Goal: Check status: Check status

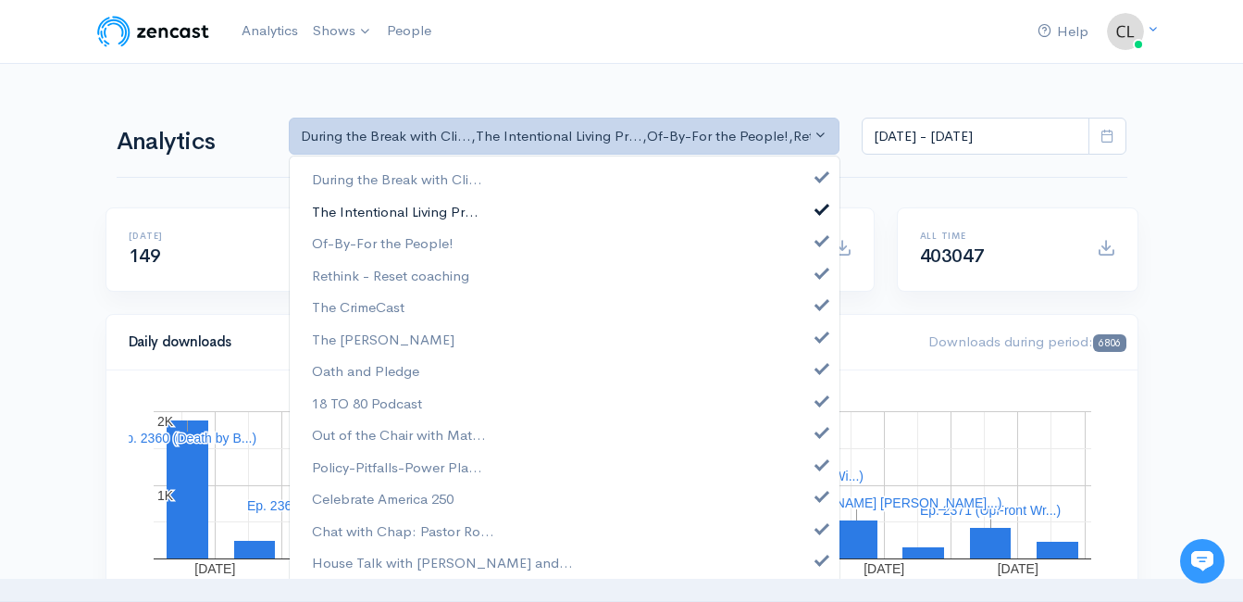
click at [392, 207] on span "The Intentional Living Pr..." at bounding box center [395, 211] width 167 height 21
click at [385, 277] on span "Rethink - Reset coaching" at bounding box center [390, 275] width 157 height 21
click at [383, 308] on span "The CrimeCast" at bounding box center [358, 307] width 93 height 21
drag, startPoint x: 377, startPoint y: 338, endPoint x: 384, endPoint y: 370, distance: 33.2
click at [379, 338] on span "The [PERSON_NAME]" at bounding box center [383, 339] width 143 height 21
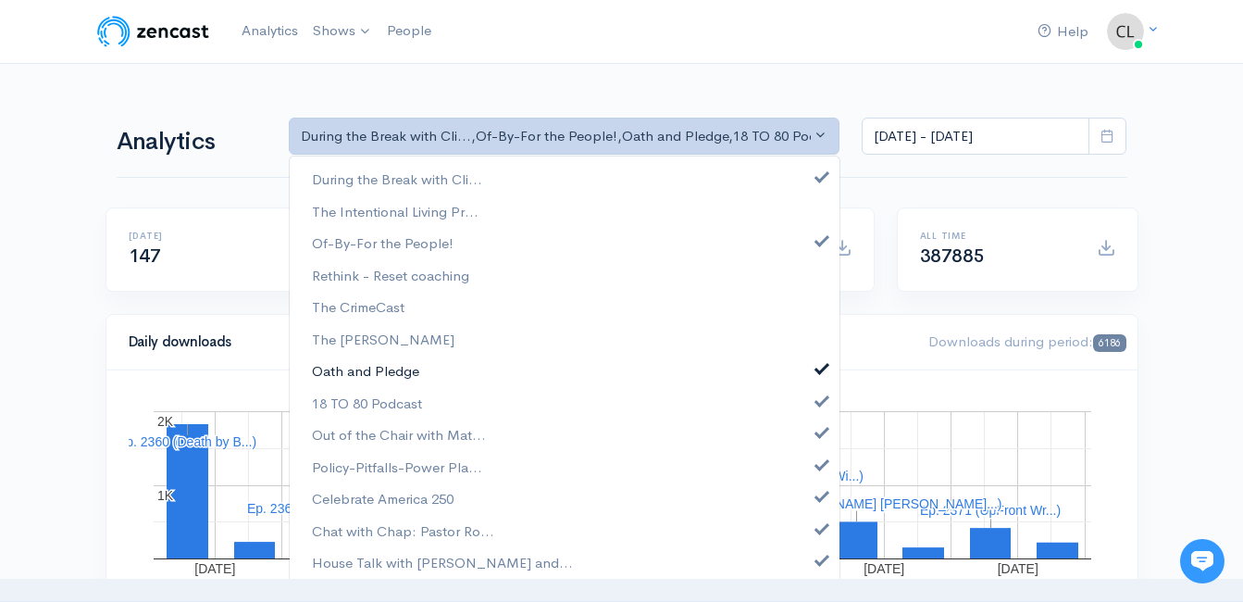
click at [393, 369] on span "Oath and Pledge" at bounding box center [365, 371] width 107 height 21
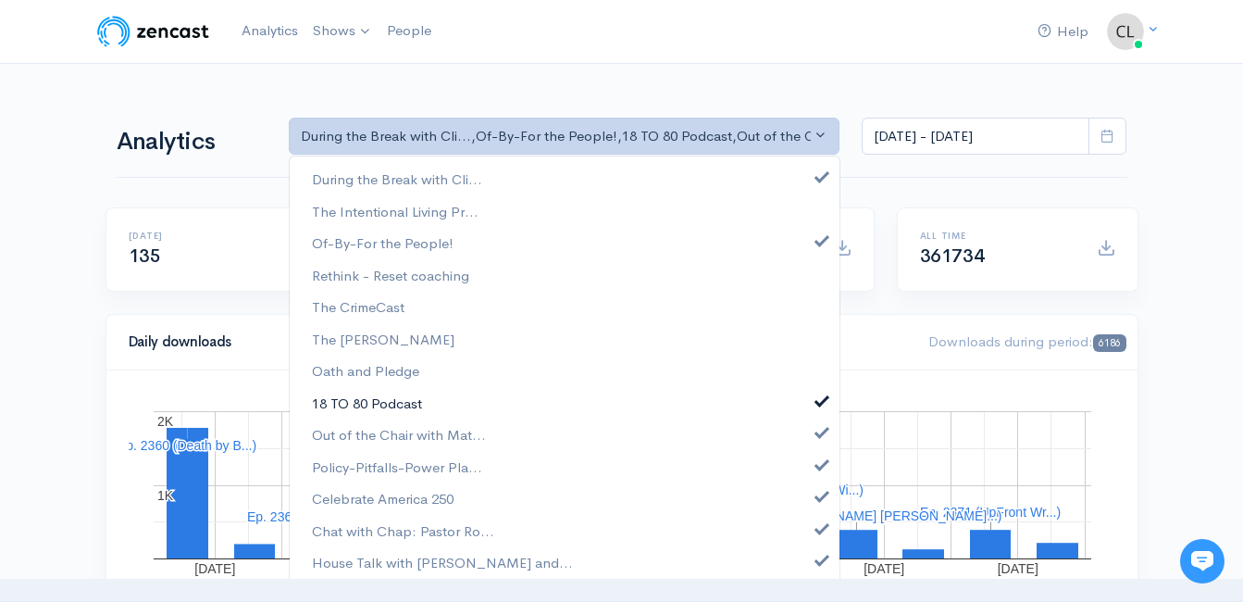
drag, startPoint x: 389, startPoint y: 404, endPoint x: 387, endPoint y: 413, distance: 9.4
click at [389, 406] on span "18 TO 80 Podcast" at bounding box center [367, 403] width 110 height 21
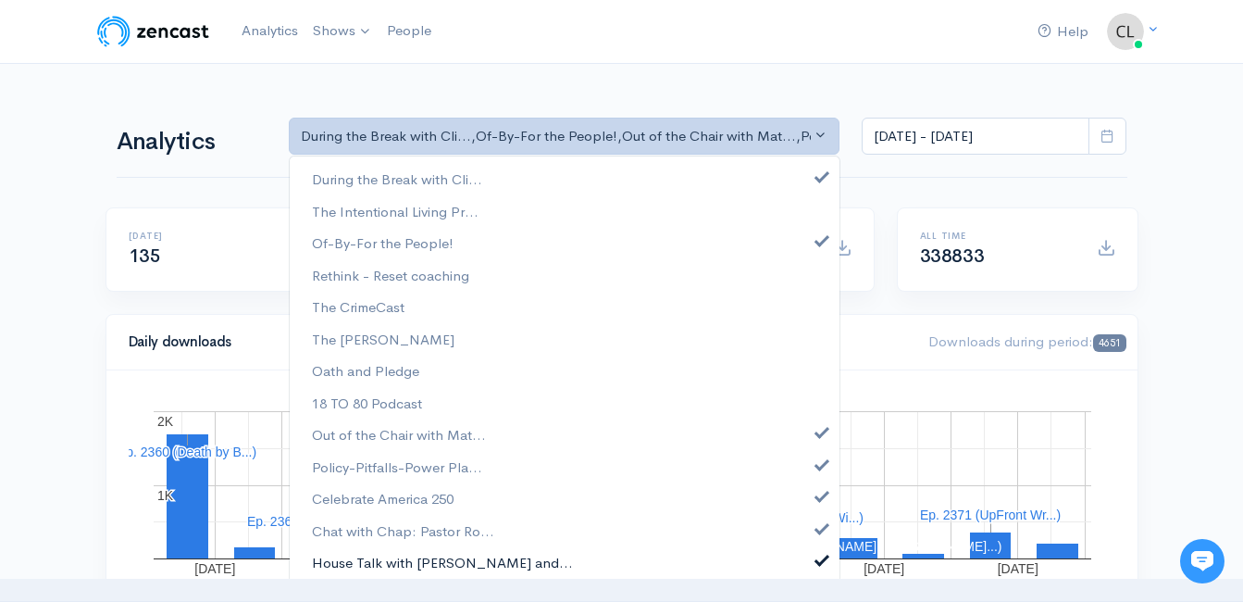
click at [347, 562] on span "House Talk with [PERSON_NAME] and..." at bounding box center [442, 563] width 261 height 21
click at [347, 542] on link "Chat with Chap: Pastor Ro..." at bounding box center [565, 531] width 550 height 32
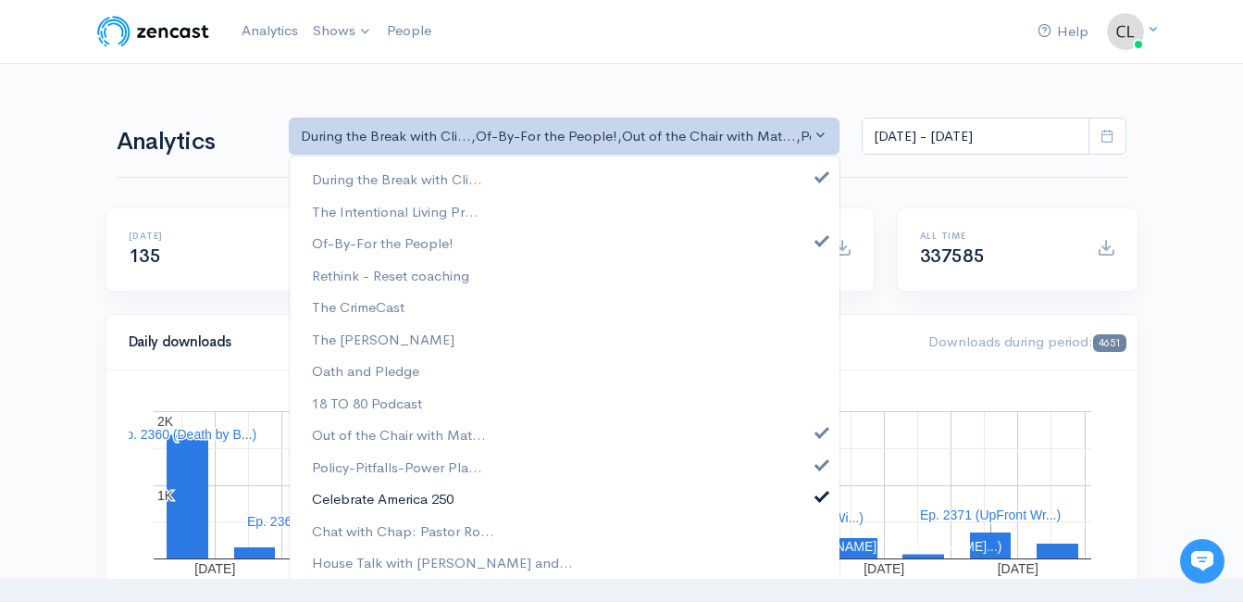
click at [343, 495] on span "Celebrate America 250" at bounding box center [383, 499] width 142 height 21
click at [346, 473] on span "Policy-Pitfalls-Power Pla..." at bounding box center [397, 466] width 170 height 21
click at [350, 432] on span "Out of the Chair with Mat..." at bounding box center [399, 435] width 174 height 21
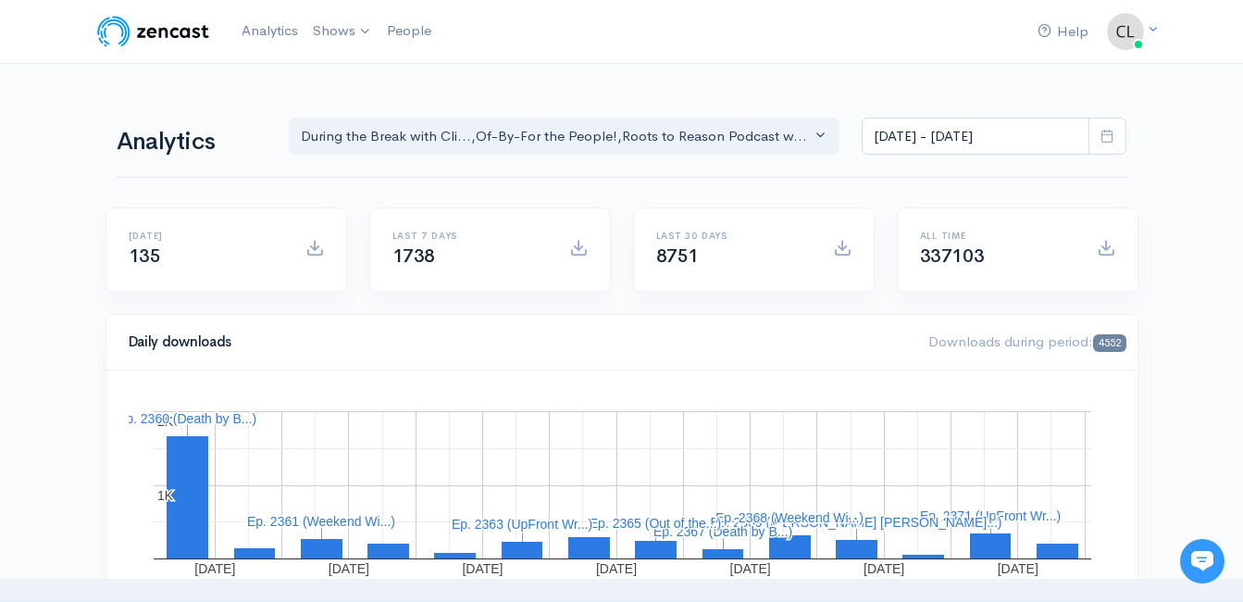
click at [1109, 135] on icon at bounding box center [1108, 136] width 14 height 14
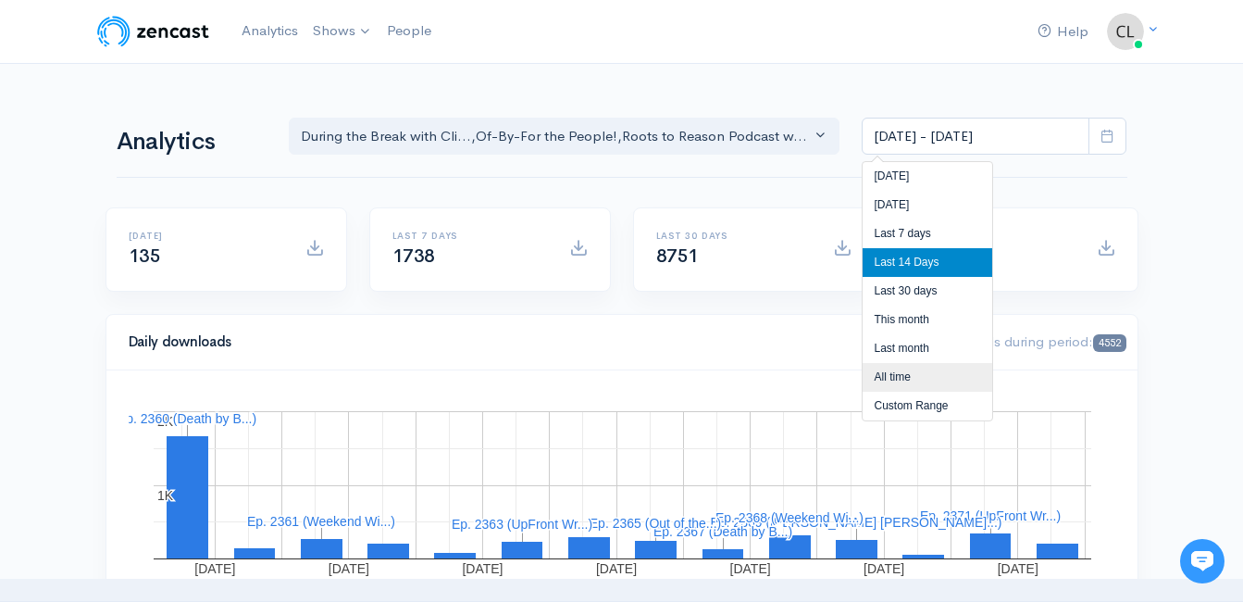
click at [916, 379] on li "All time" at bounding box center [928, 377] width 130 height 29
type input "[DATE] - [DATE]"
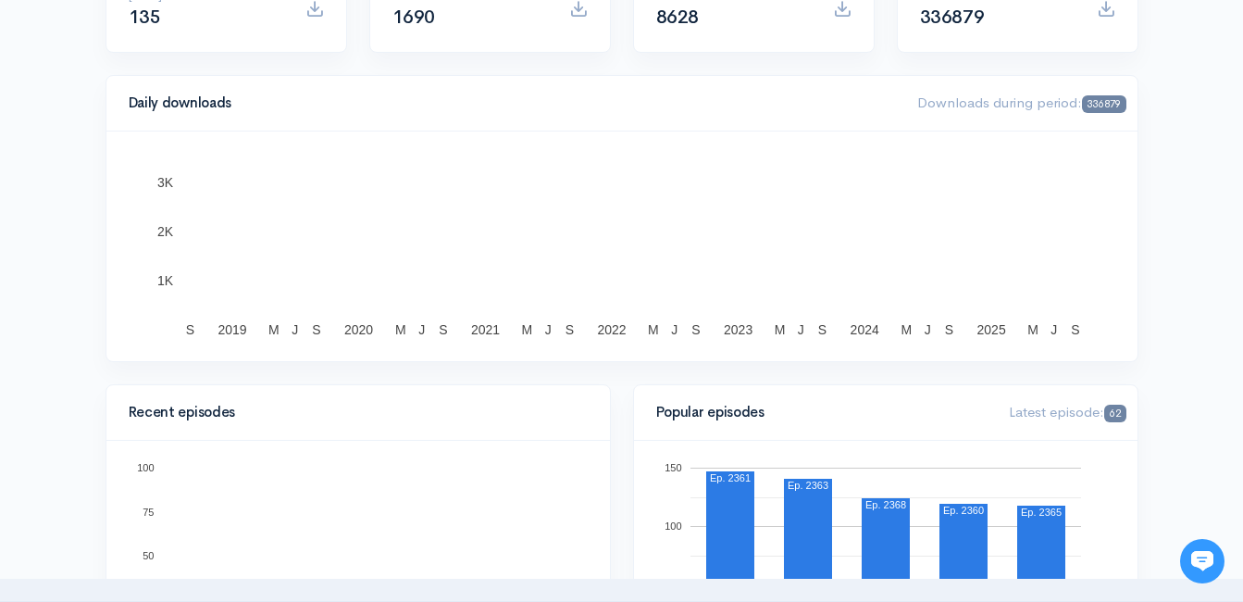
scroll to position [463, 0]
